Goal: Task Accomplishment & Management: Complete application form

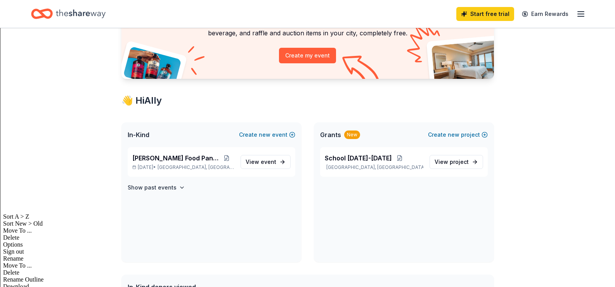
scroll to position [78, 0]
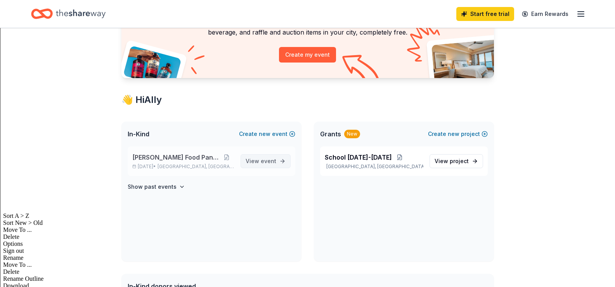
click at [263, 164] on span "View event" at bounding box center [261, 160] width 31 height 9
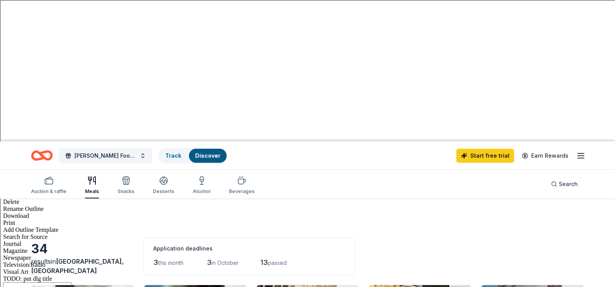
scroll to position [194, 0]
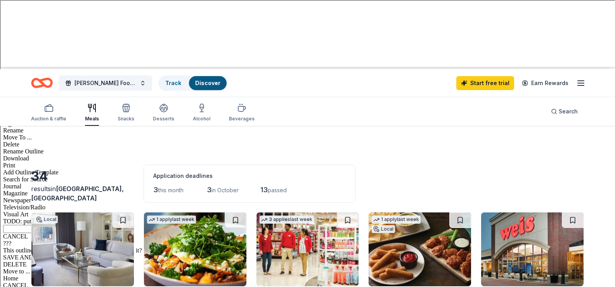
scroll to position [233, 0]
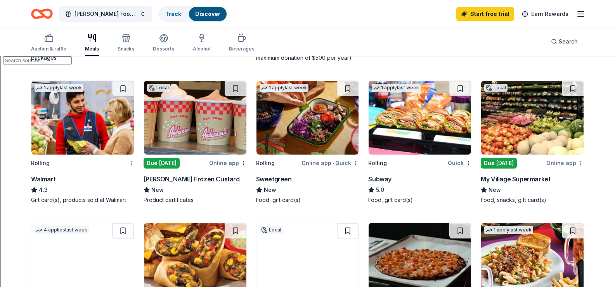
scroll to position [543, 0]
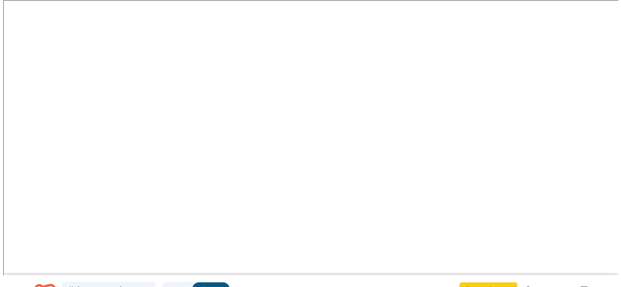
scroll to position [0, 0]
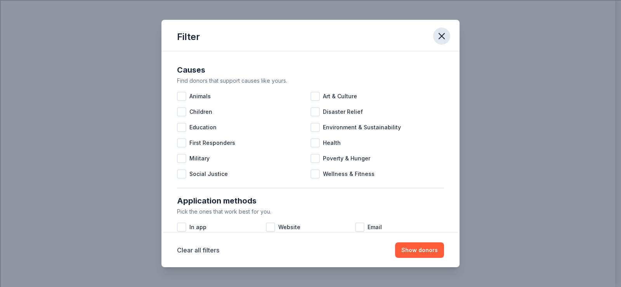
click at [445, 38] on icon "button" at bounding box center [441, 36] width 11 height 11
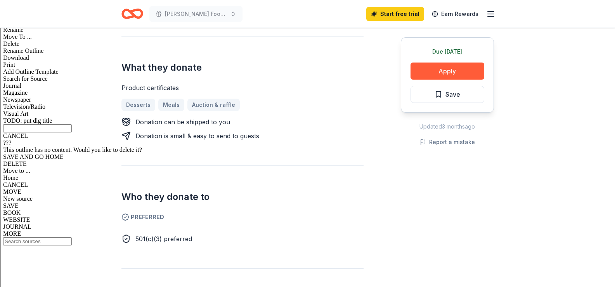
scroll to position [310, 0]
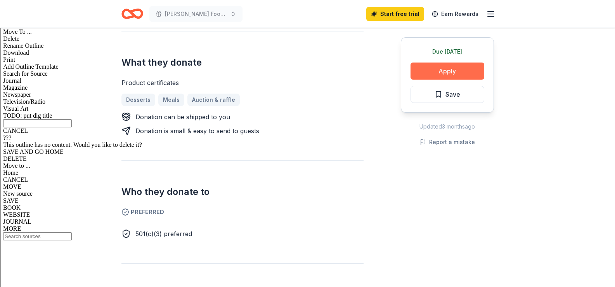
click at [434, 71] on button "Apply" at bounding box center [447, 70] width 74 height 17
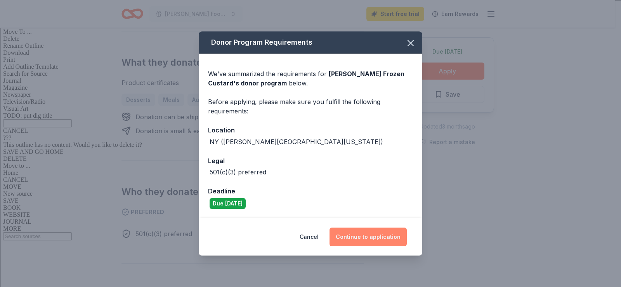
click at [354, 232] on button "Continue to application" at bounding box center [367, 236] width 77 height 19
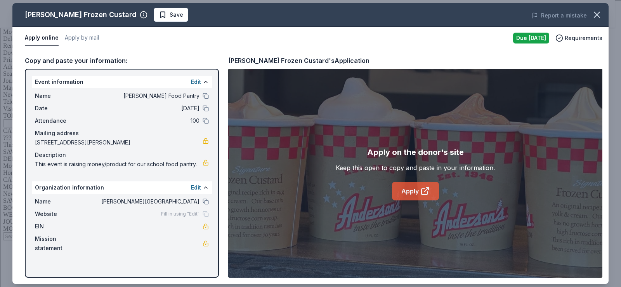
click at [419, 190] on link "Apply" at bounding box center [415, 191] width 47 height 19
click at [594, 10] on icon "button" at bounding box center [596, 14] width 11 height 11
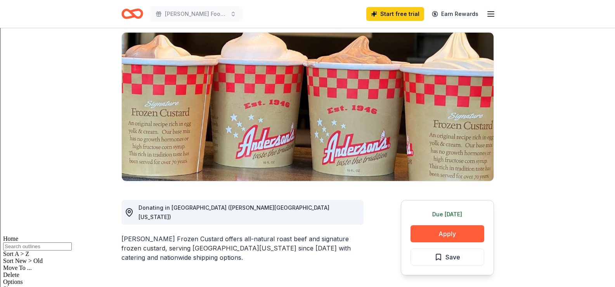
scroll to position [0, 0]
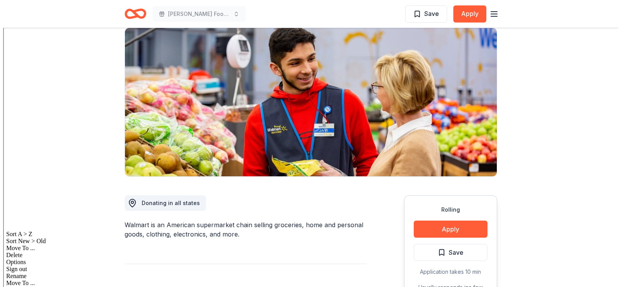
scroll to position [155, 0]
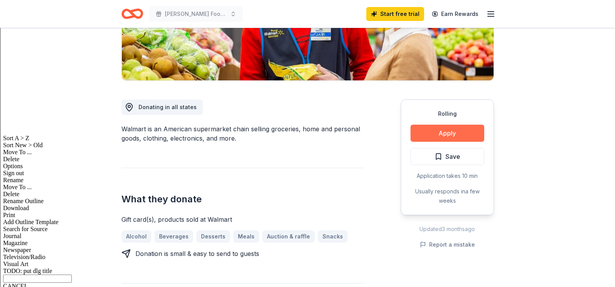
click at [455, 137] on button "Apply" at bounding box center [447, 133] width 74 height 17
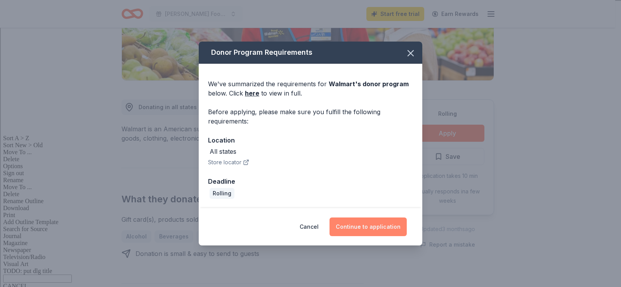
click at [382, 230] on button "Continue to application" at bounding box center [367, 226] width 77 height 19
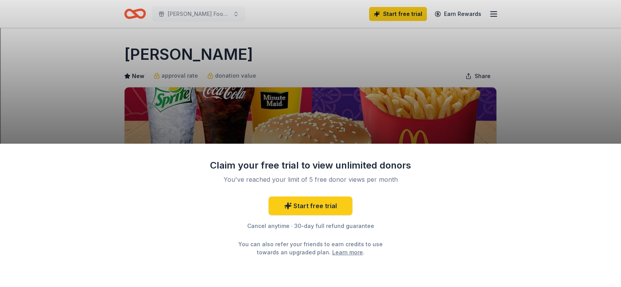
click at [494, 109] on div "Claim your free trial to view unlimited donors You've reached your limit of 5 f…" at bounding box center [310, 143] width 621 height 287
click at [530, 102] on div "Claim your free trial to view unlimited donors You've reached your limit of 5 f…" at bounding box center [310, 143] width 621 height 287
